Goal: Task Accomplishment & Management: Use online tool/utility

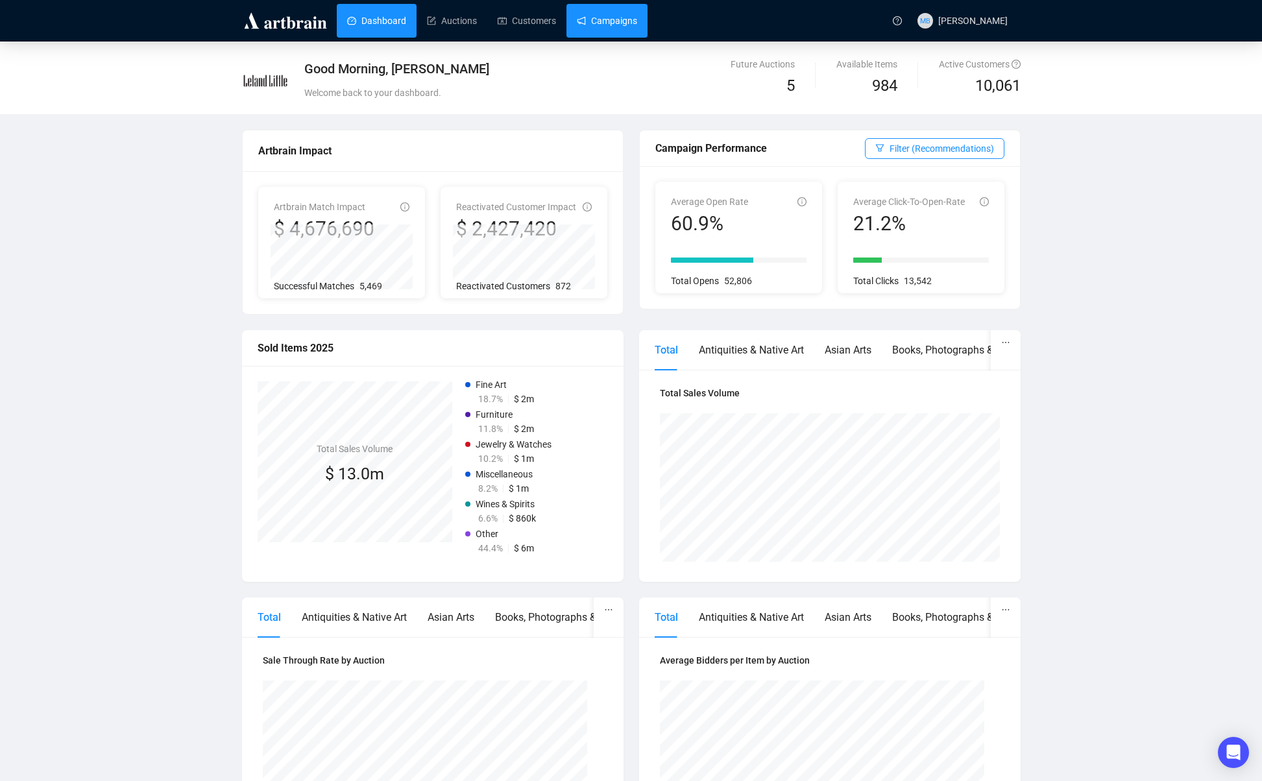
click at [616, 27] on link "Campaigns" at bounding box center [607, 21] width 60 height 34
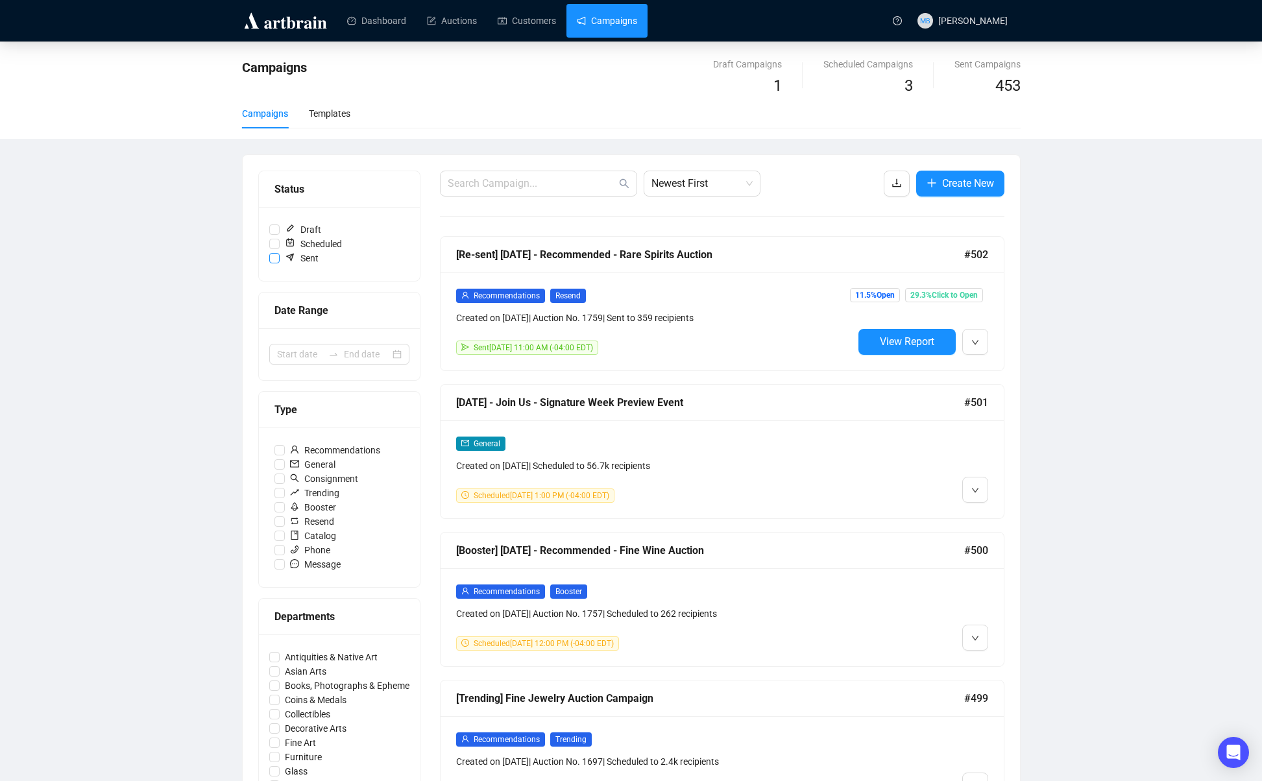
click at [273, 258] on input "Sent" at bounding box center [274, 258] width 10 height 10
checkbox input "true"
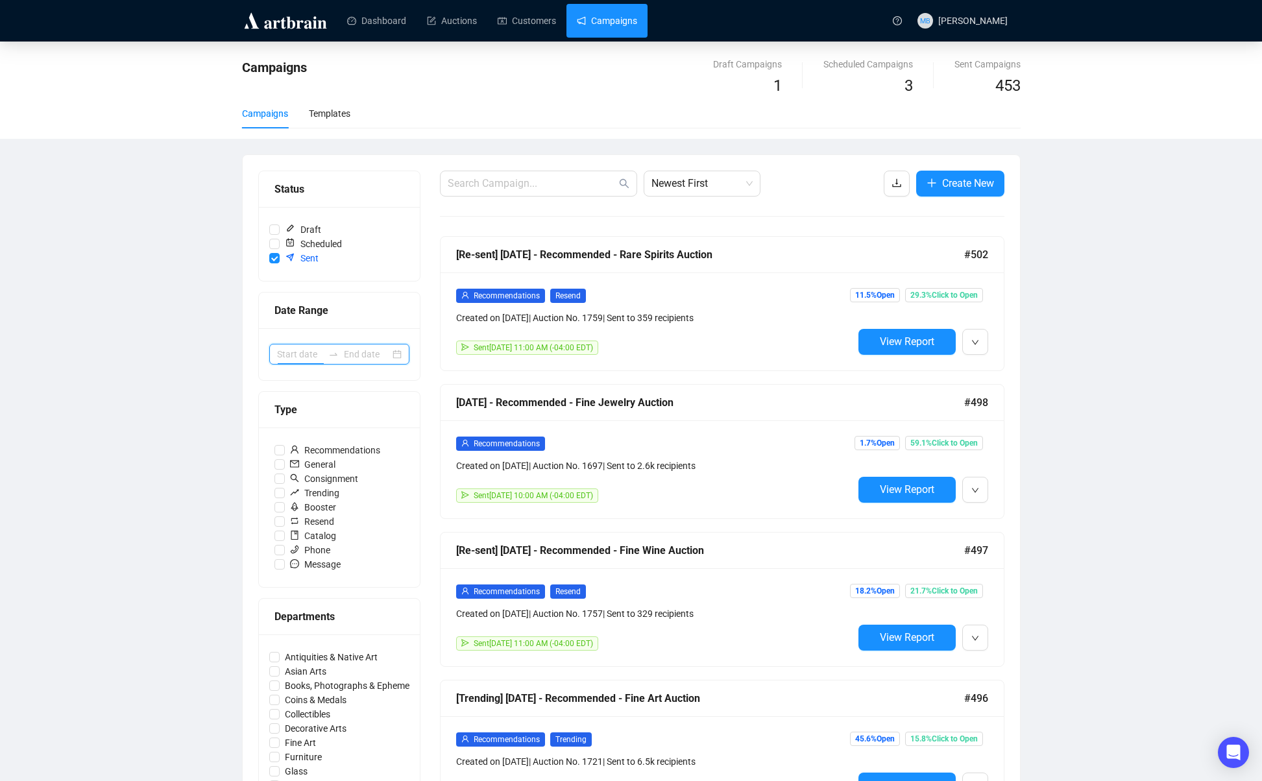
drag, startPoint x: 318, startPoint y: 352, endPoint x: 310, endPoint y: 363, distance: 13.4
click at [318, 352] on input at bounding box center [300, 354] width 46 height 14
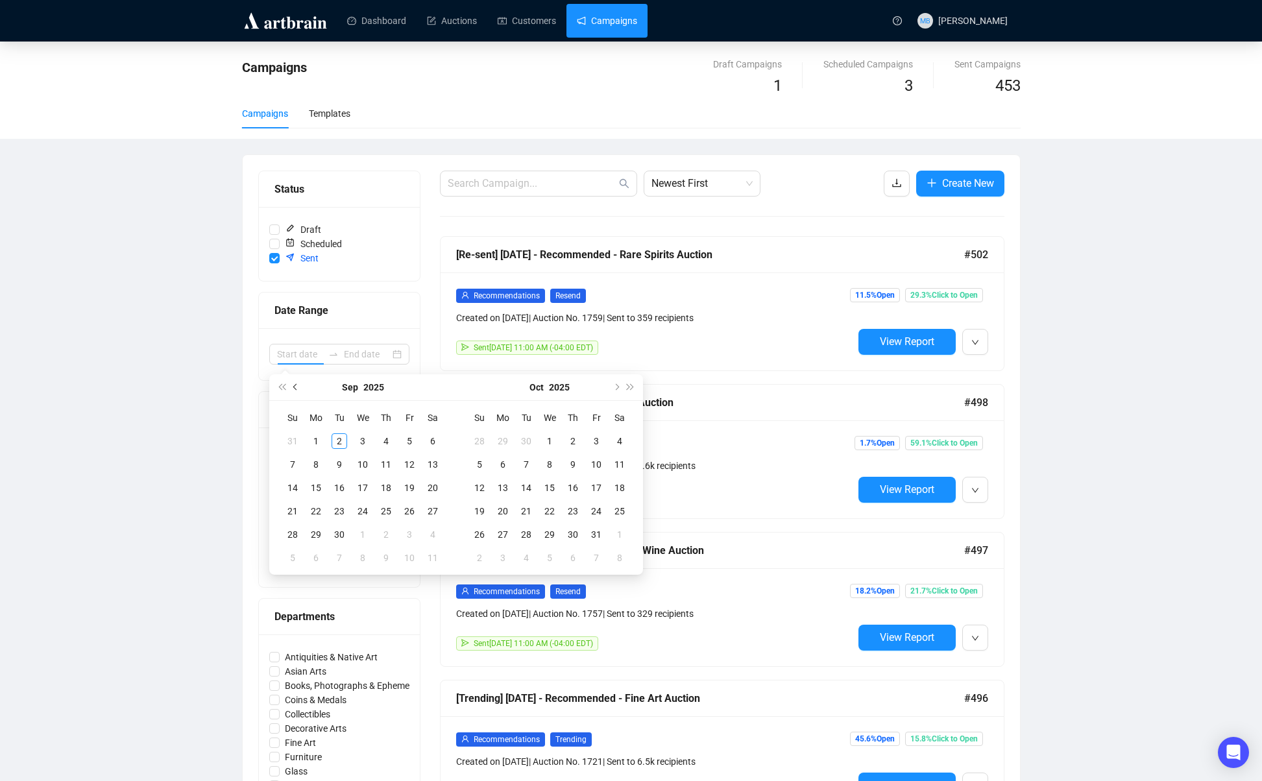
click at [298, 385] on button "Previous month (PageUp)" at bounding box center [296, 387] width 14 height 26
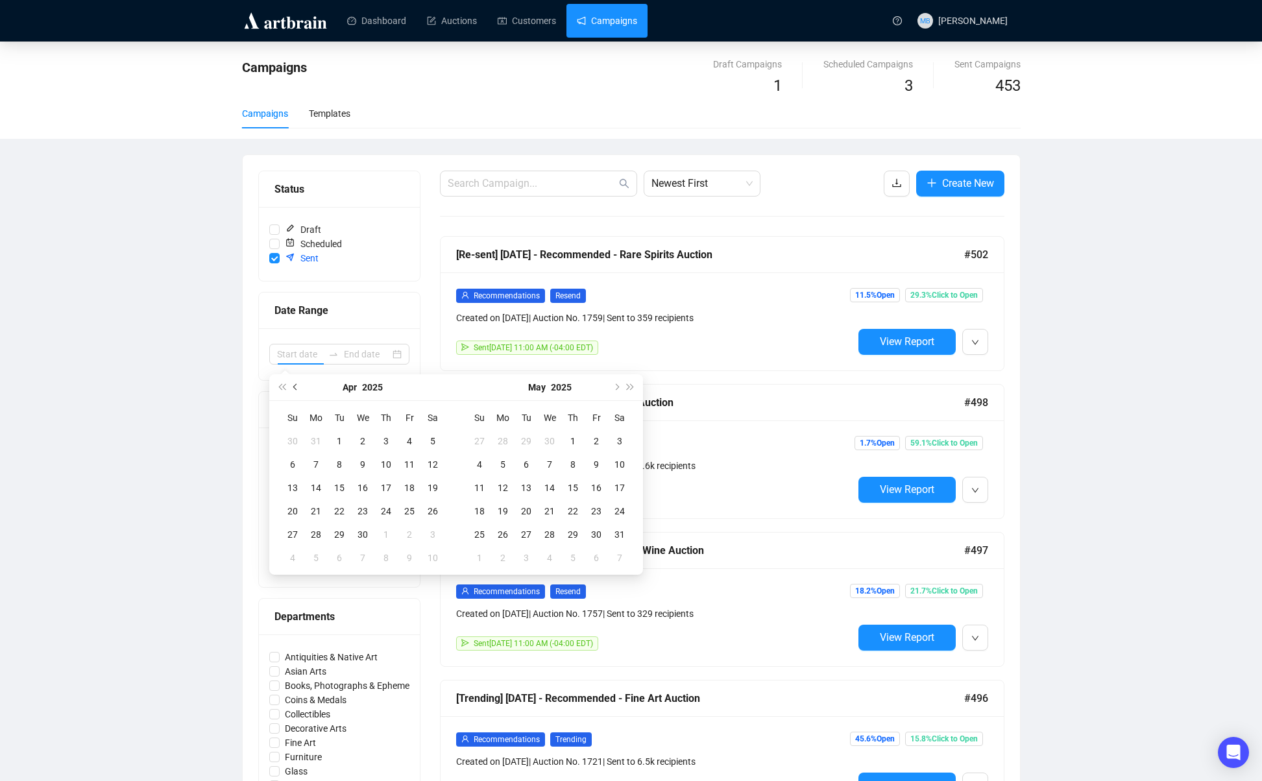
click at [298, 385] on button "Previous month (PageUp)" at bounding box center [296, 387] width 14 height 26
type input "[DATE]"
click at [359, 439] on div "1" at bounding box center [363, 441] width 16 height 16
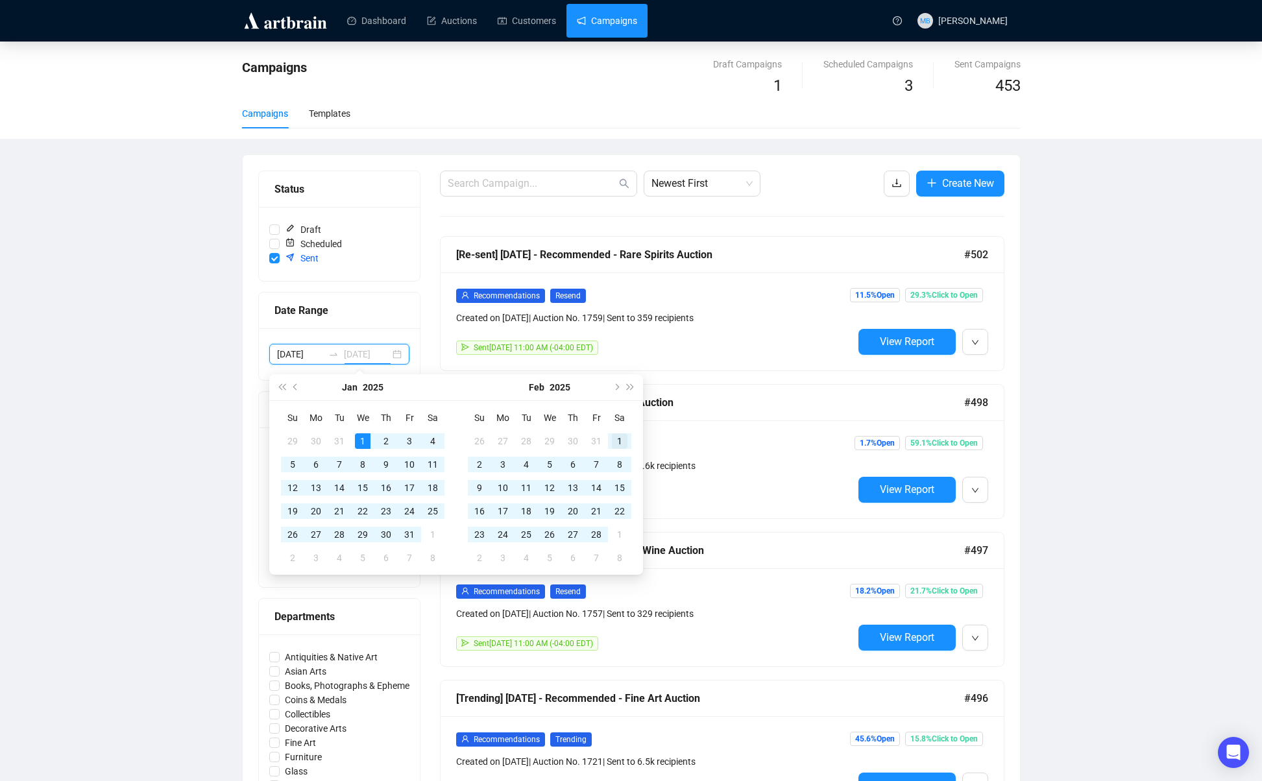
type input "[DATE]"
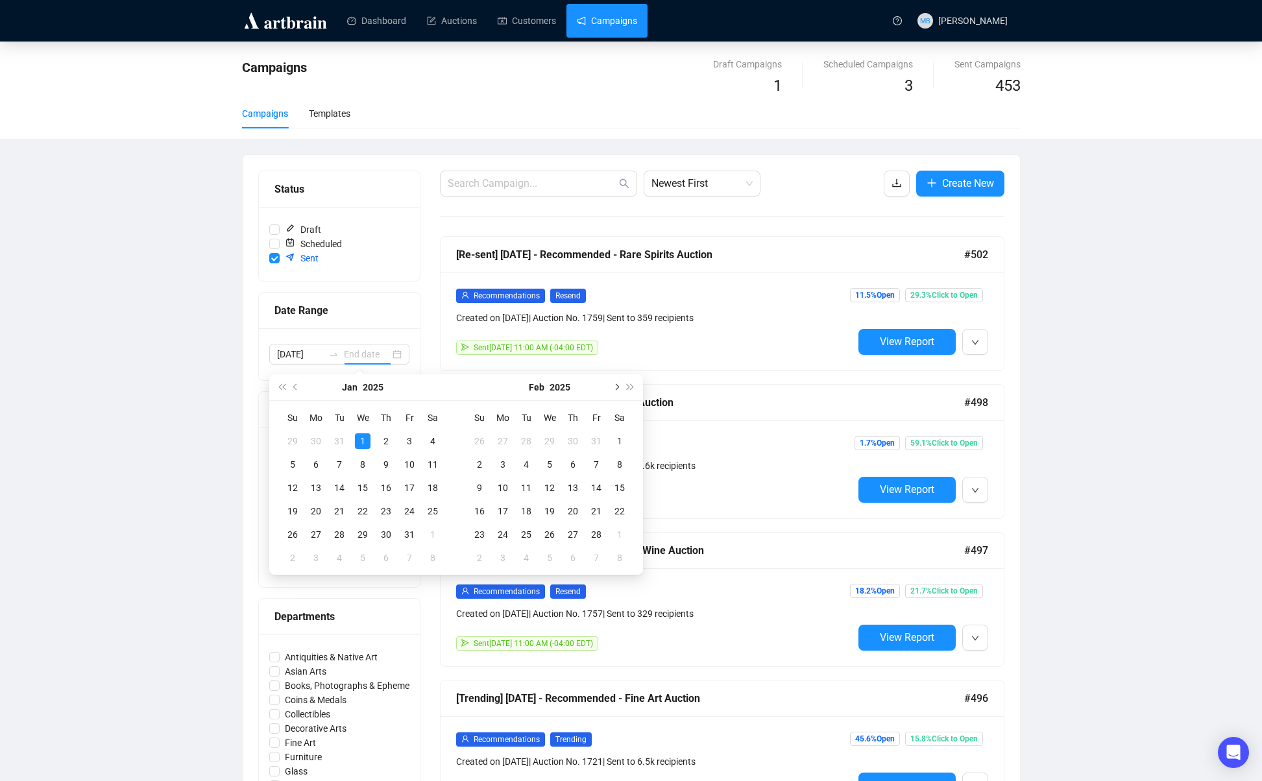
click at [618, 391] on button "Next month (PageDown)" at bounding box center [616, 387] width 14 height 26
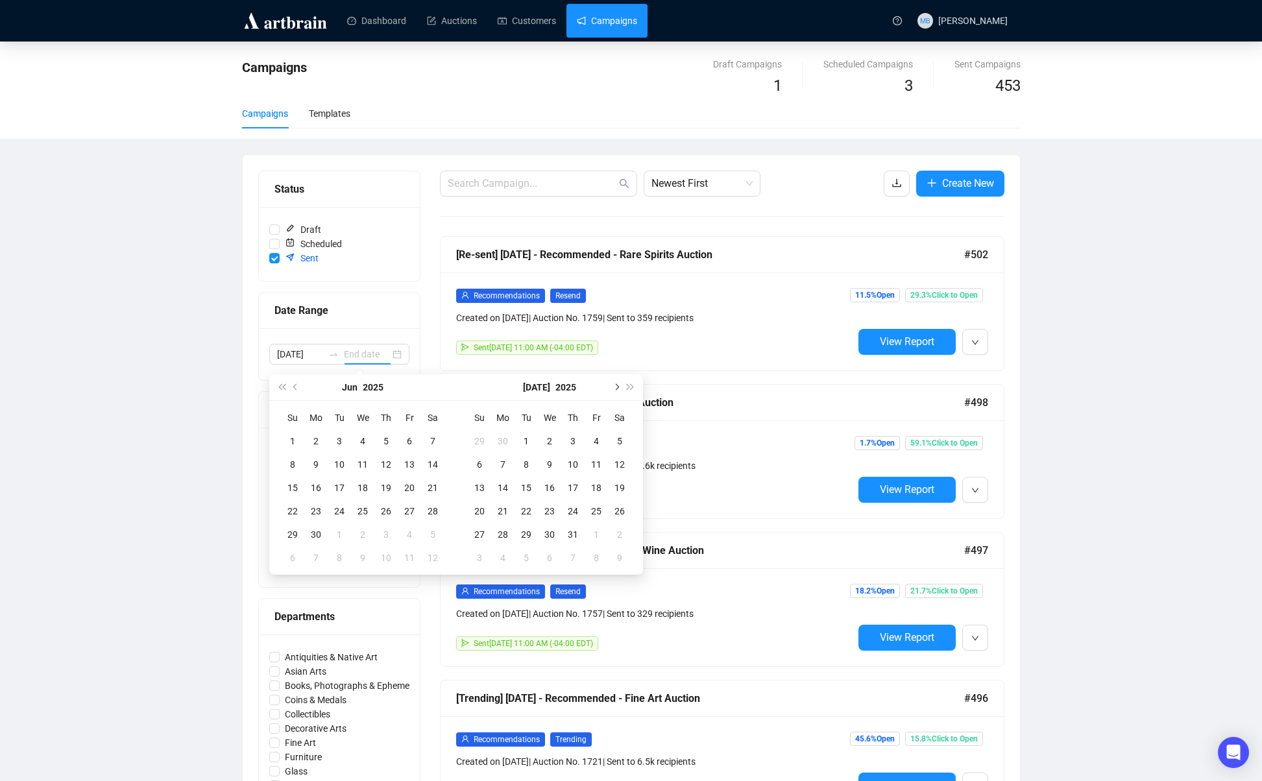
click at [618, 391] on button "Next month (PageDown)" at bounding box center [616, 387] width 14 height 26
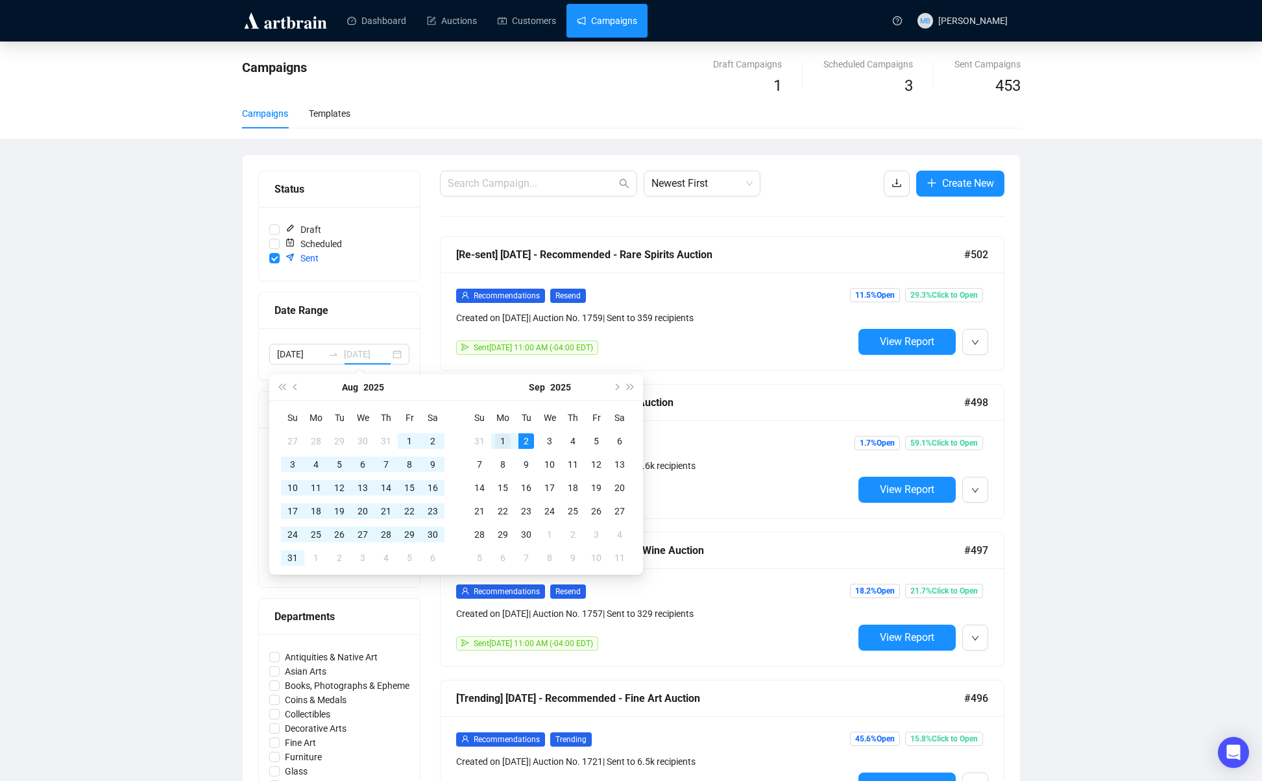
type input "[DATE]"
click at [504, 444] on div "1" at bounding box center [503, 441] width 16 height 16
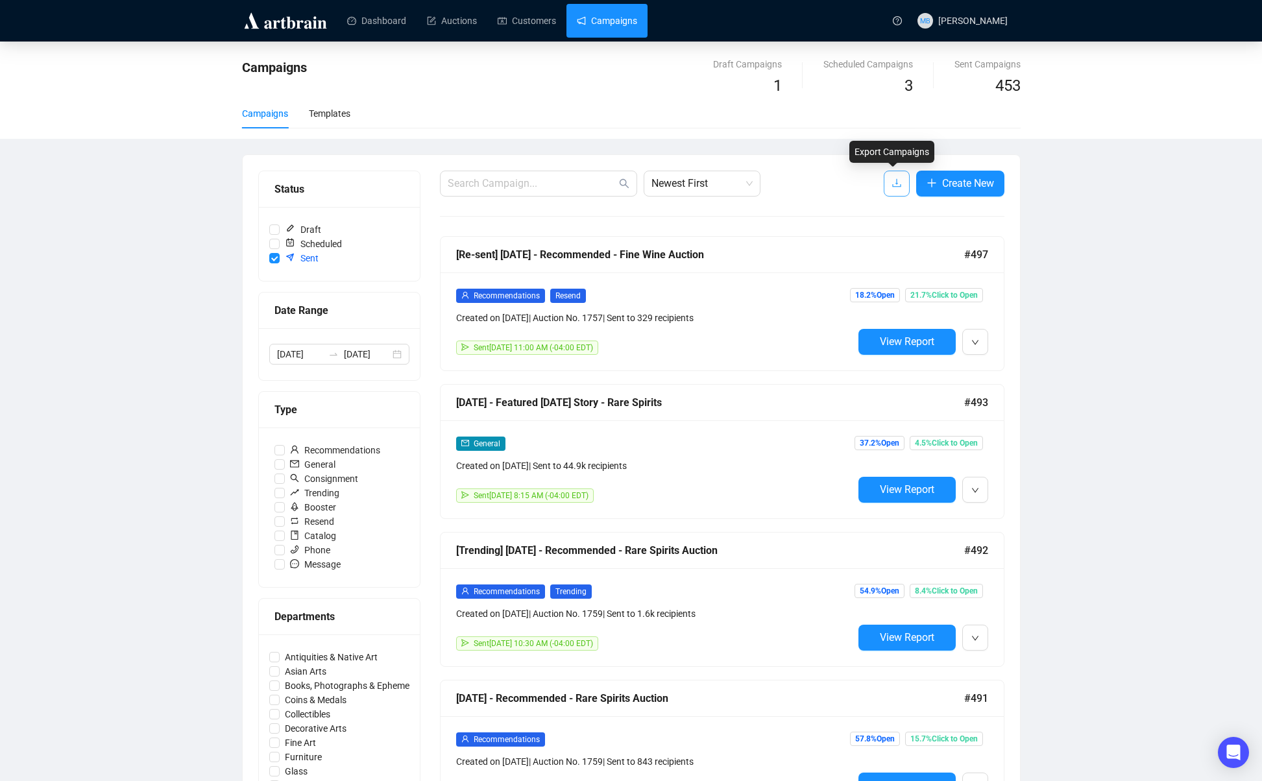
click at [894, 183] on icon "download" at bounding box center [896, 183] width 8 height 8
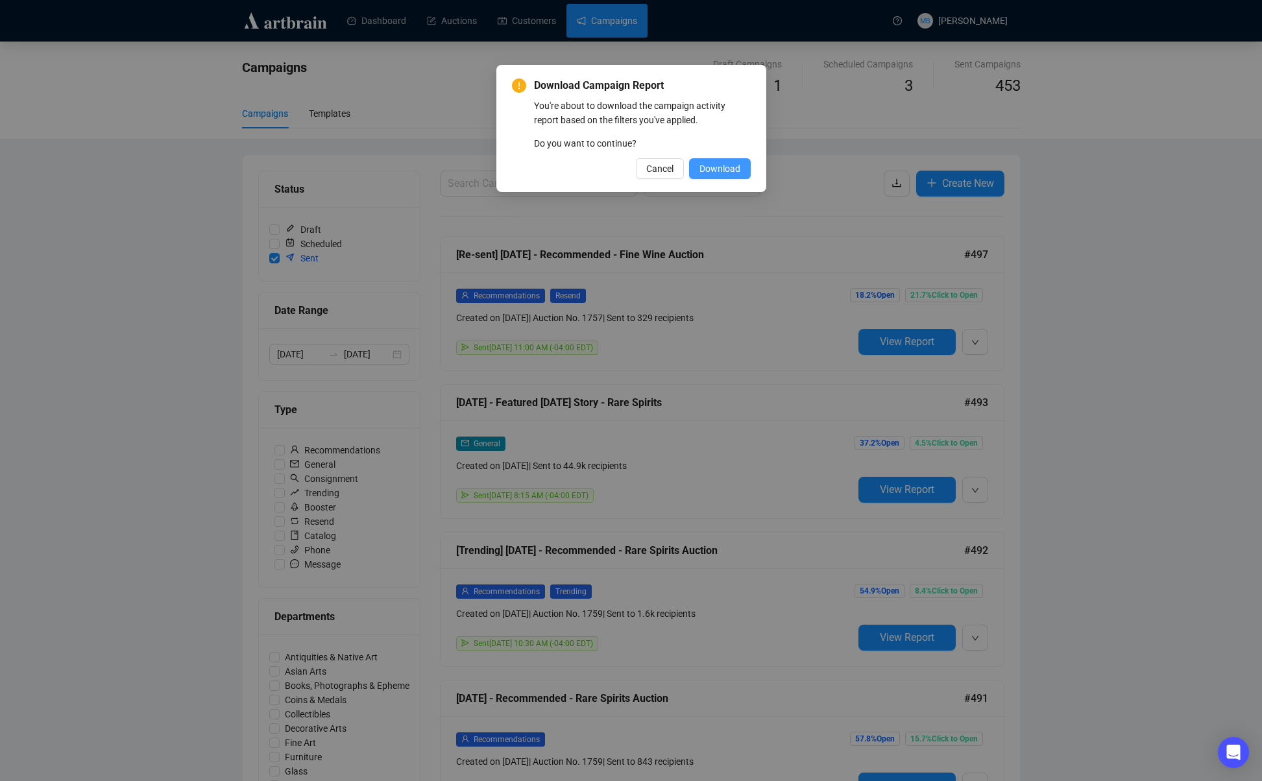
click at [718, 169] on span "Download" at bounding box center [720, 169] width 41 height 14
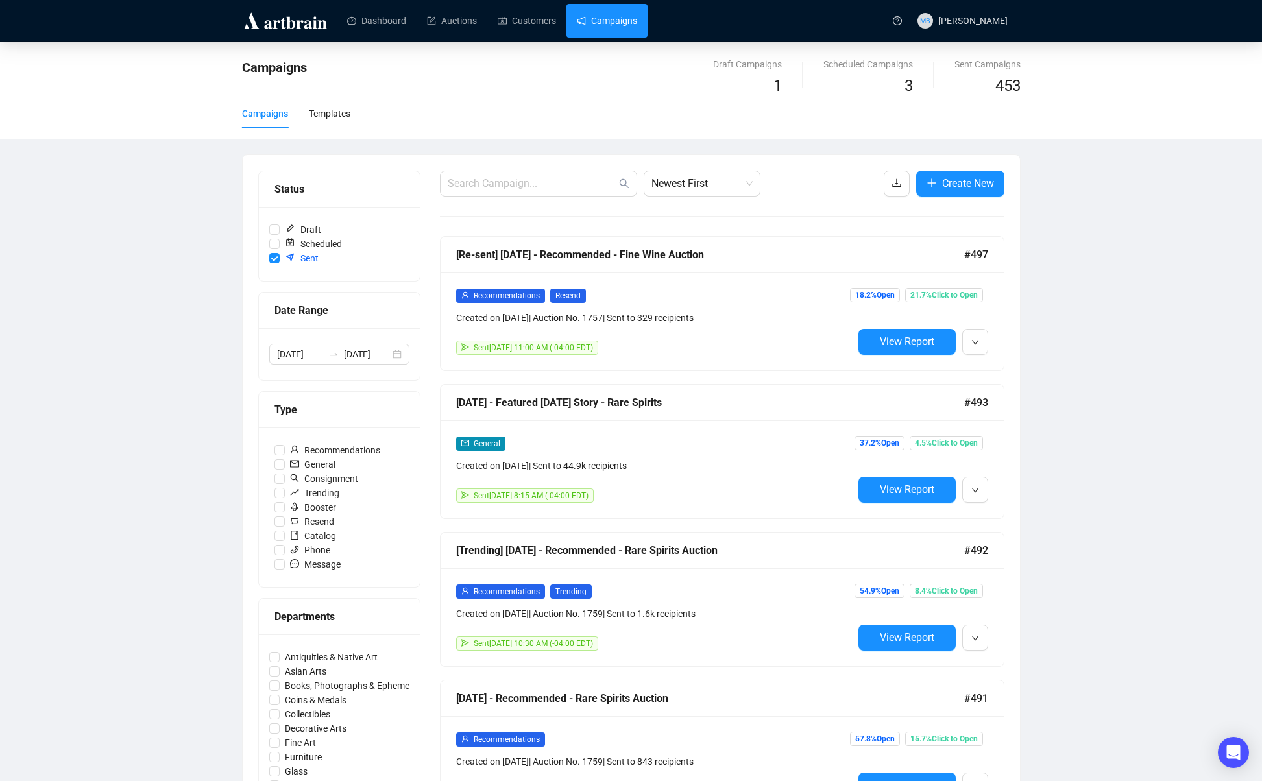
scroll to position [1, 0]
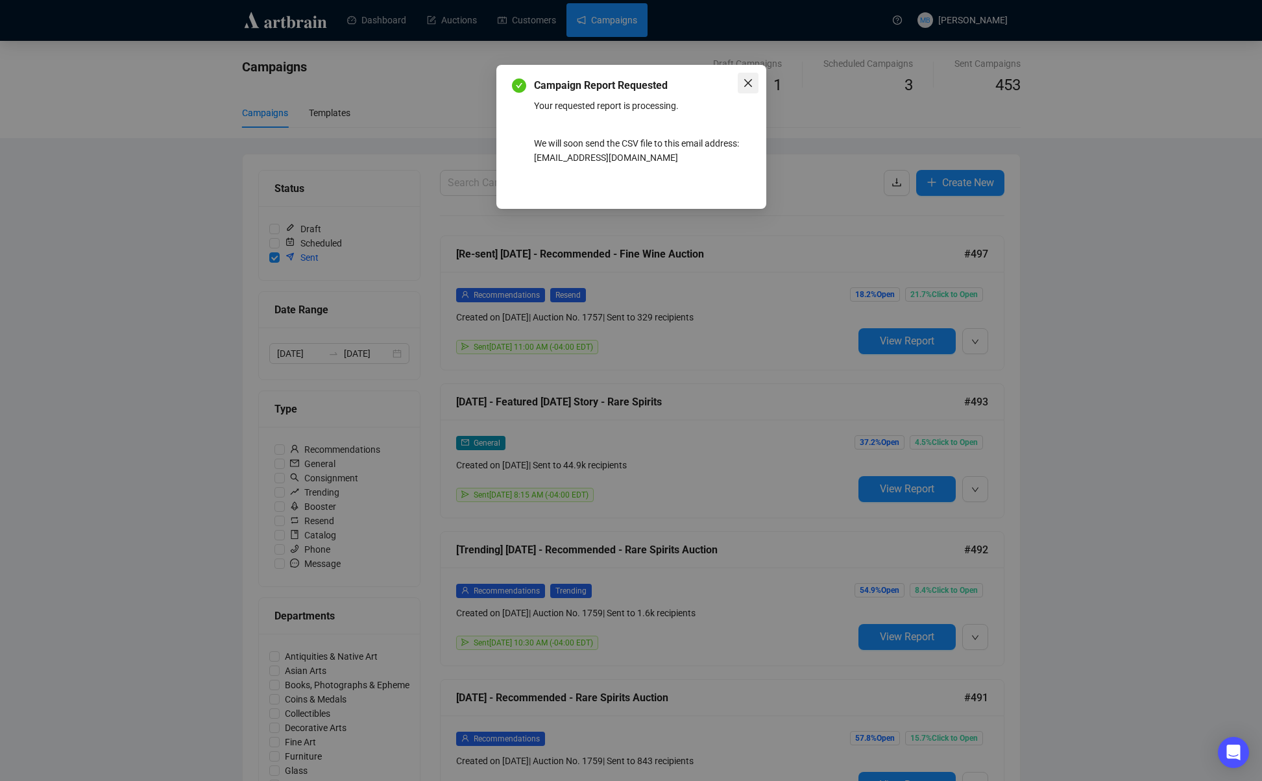
click at [750, 80] on icon "close" at bounding box center [748, 83] width 8 height 8
